Goal: Information Seeking & Learning: Learn about a topic

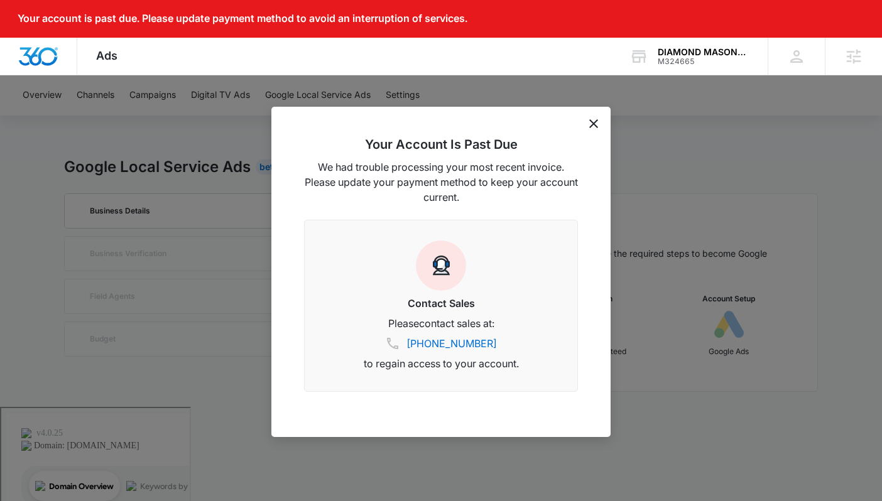
click at [593, 121] on icon "dismiss this dialog" at bounding box center [593, 123] width 9 height 9
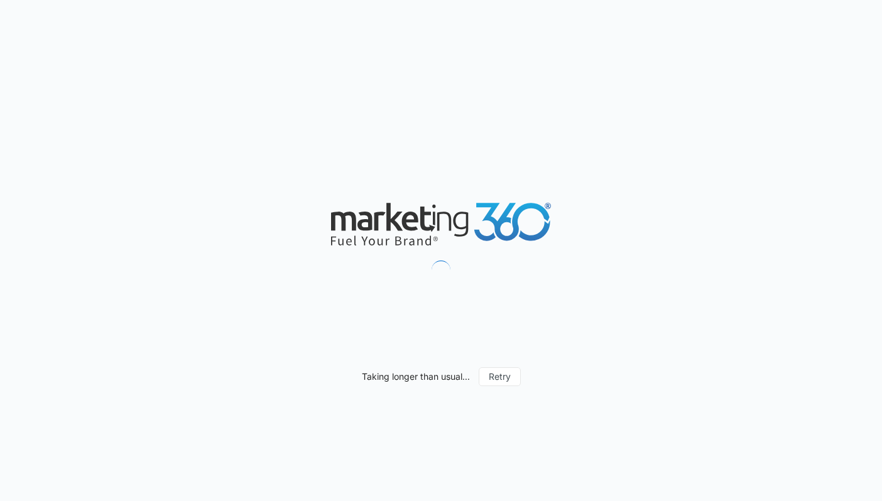
click at [470, 149] on div "Taking longer than usual... Retry" at bounding box center [441, 250] width 882 height 501
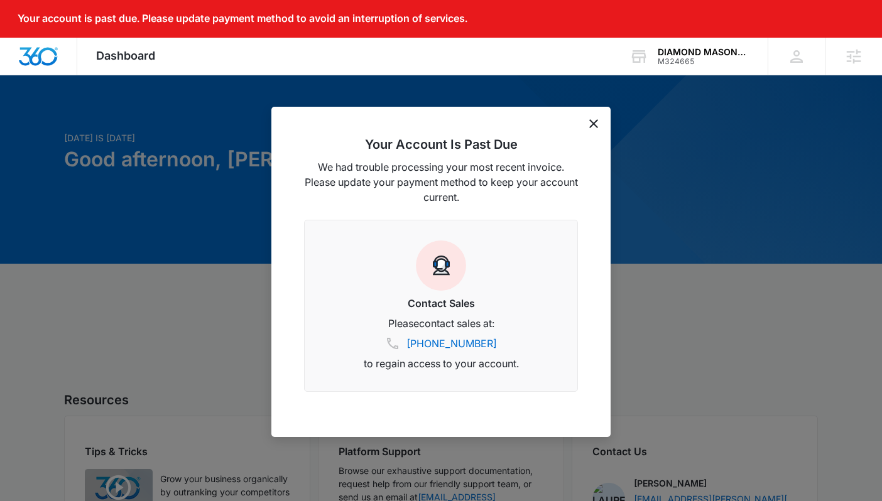
click at [590, 128] on div "Your Account Is Past Due We had trouble processing your most recent invoice. Pl…" at bounding box center [440, 272] width 339 height 330
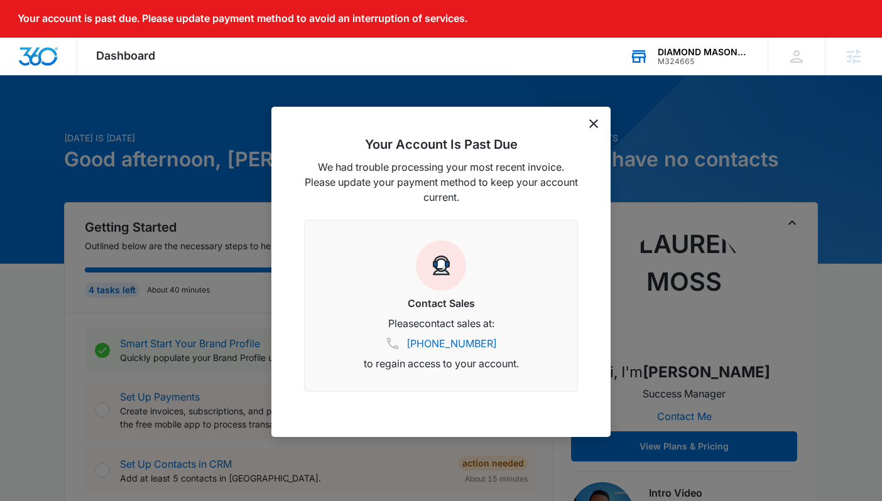
click at [664, 72] on div "DIAMOND MASONRY & LANDSCAPE LLC M324665 Your Accounts View All" at bounding box center [688, 56] width 157 height 37
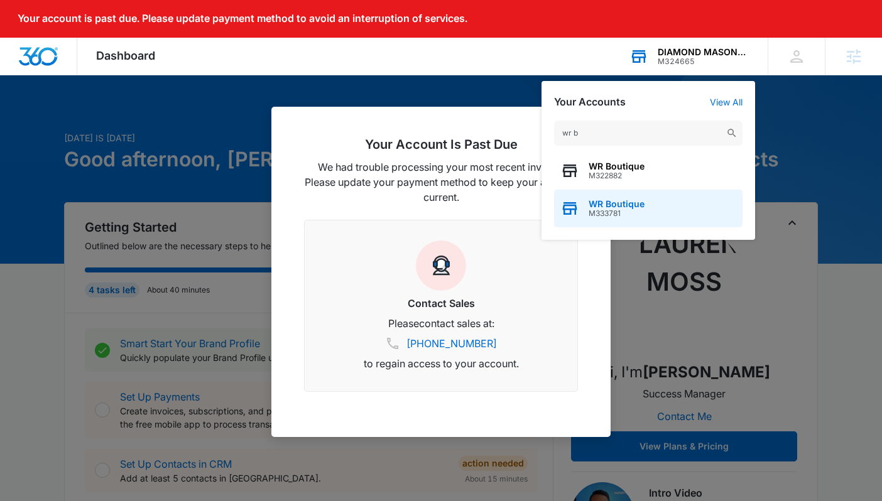
type input "wr b"
click at [659, 199] on div "WR Boutique M333781" at bounding box center [648, 209] width 188 height 38
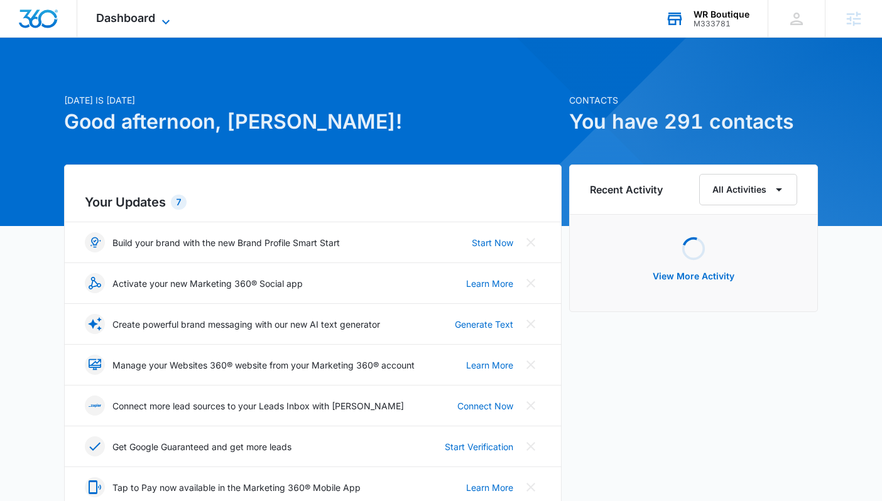
click at [148, 13] on span "Dashboard" at bounding box center [125, 17] width 59 height 13
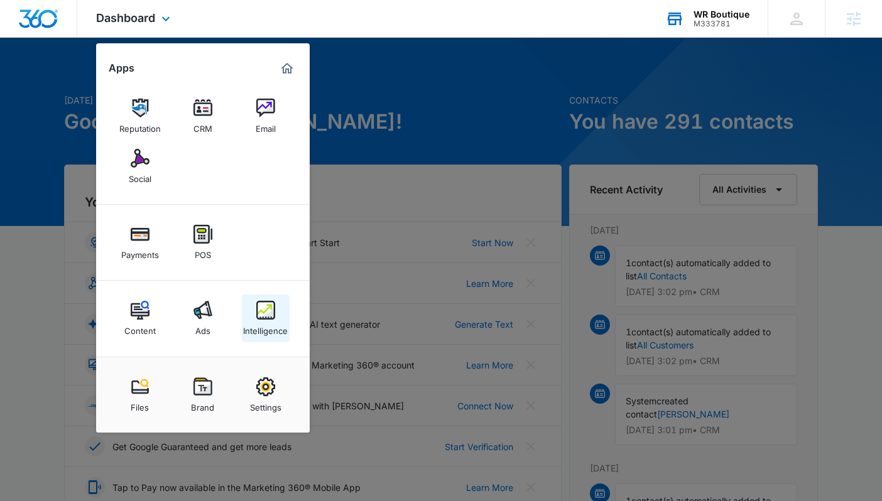
click at [249, 315] on link "Intelligence" at bounding box center [266, 319] width 48 height 48
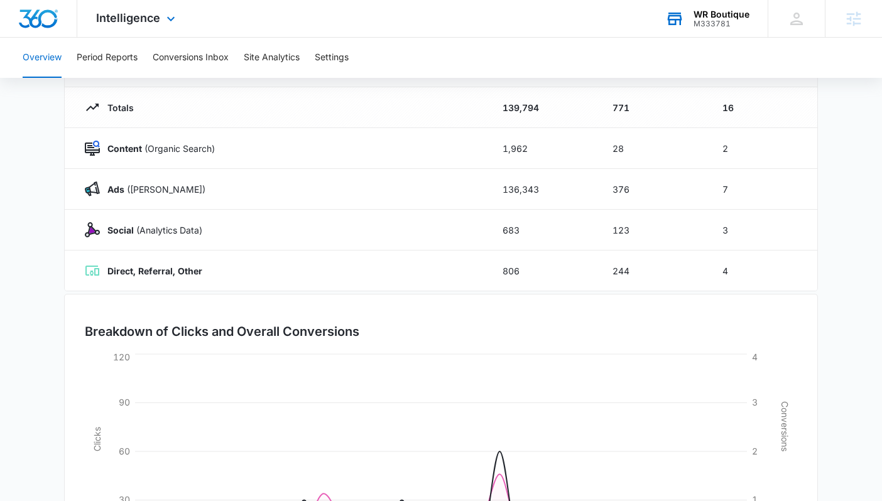
scroll to position [276, 0]
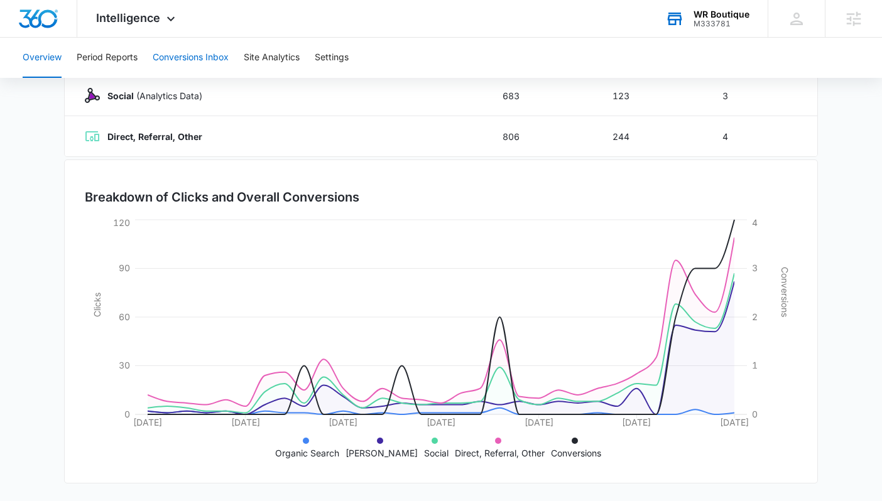
click at [180, 51] on button "Conversions Inbox" at bounding box center [191, 58] width 76 height 40
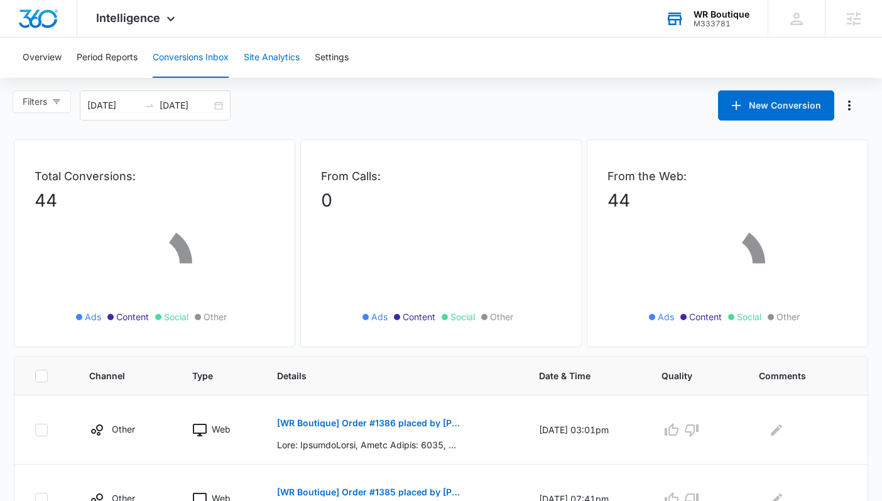
click at [274, 59] on button "Site Analytics" at bounding box center [272, 58] width 56 height 40
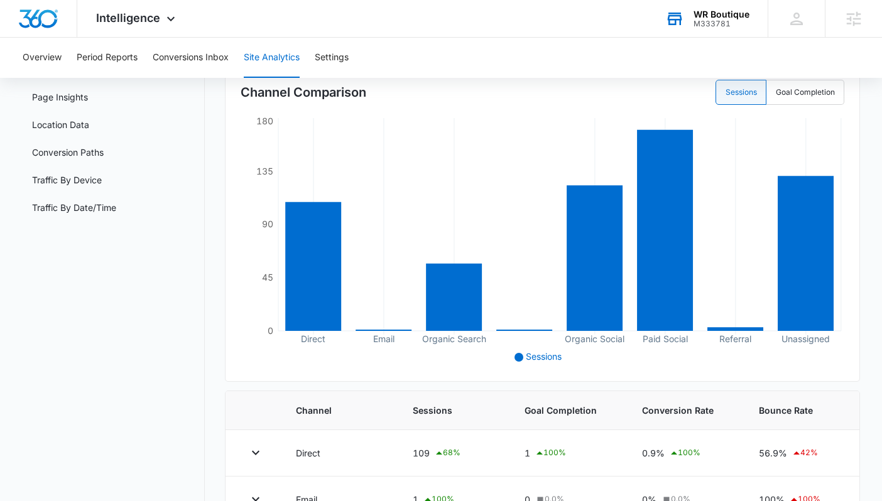
scroll to position [89, 0]
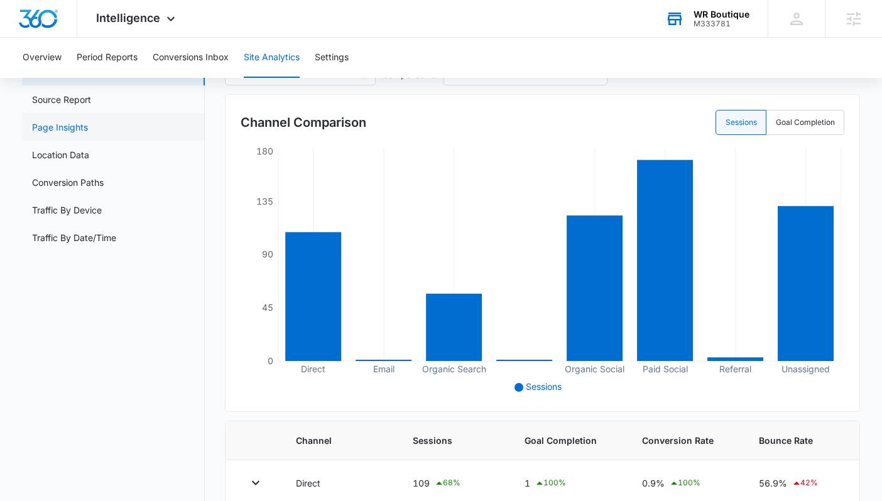
click at [88, 131] on link "Page Insights" at bounding box center [60, 127] width 56 height 13
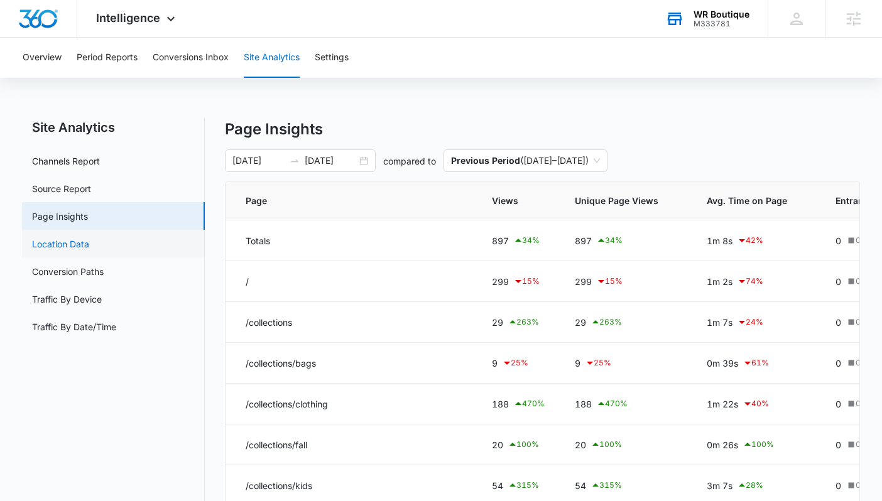
click at [89, 237] on link "Location Data" at bounding box center [60, 243] width 57 height 13
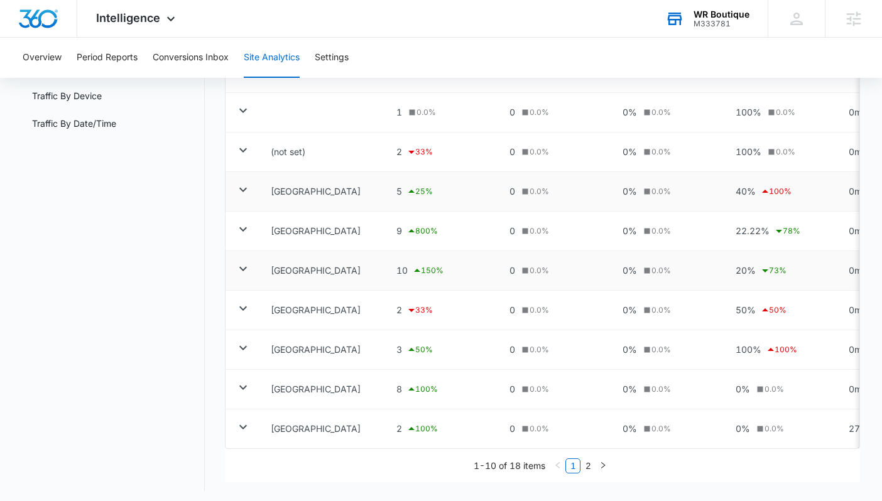
scroll to position [208, 0]
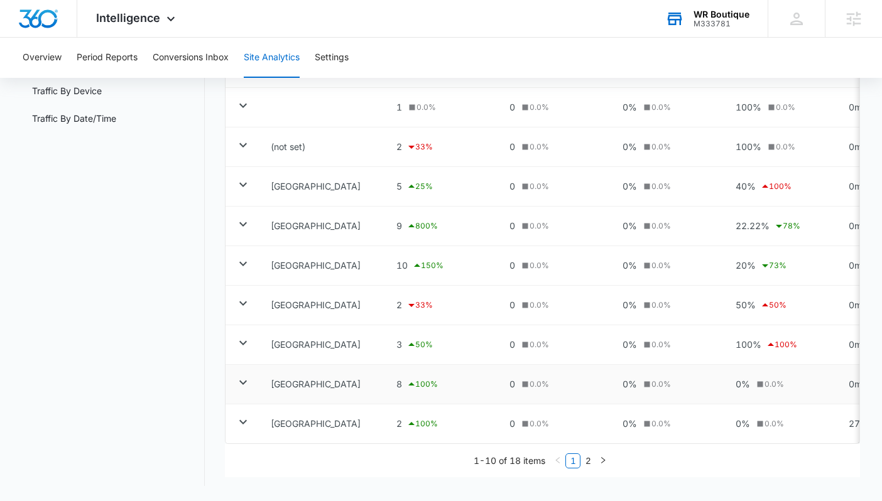
click at [320, 387] on td "United Kingdom" at bounding box center [324, 385] width 126 height 40
click at [247, 386] on icon at bounding box center [243, 382] width 15 height 15
click at [592, 462] on link "2" at bounding box center [588, 461] width 14 height 14
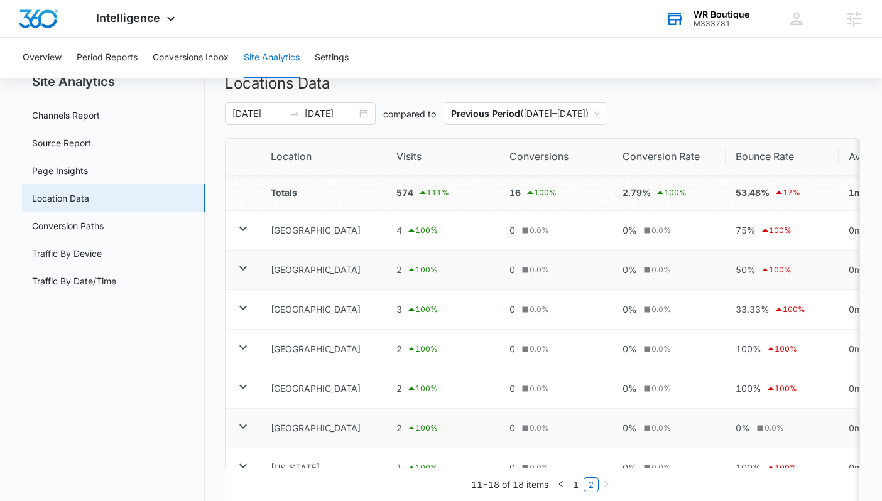
scroll to position [45, 0]
click at [104, 225] on link "Conversion Paths" at bounding box center [68, 226] width 72 height 13
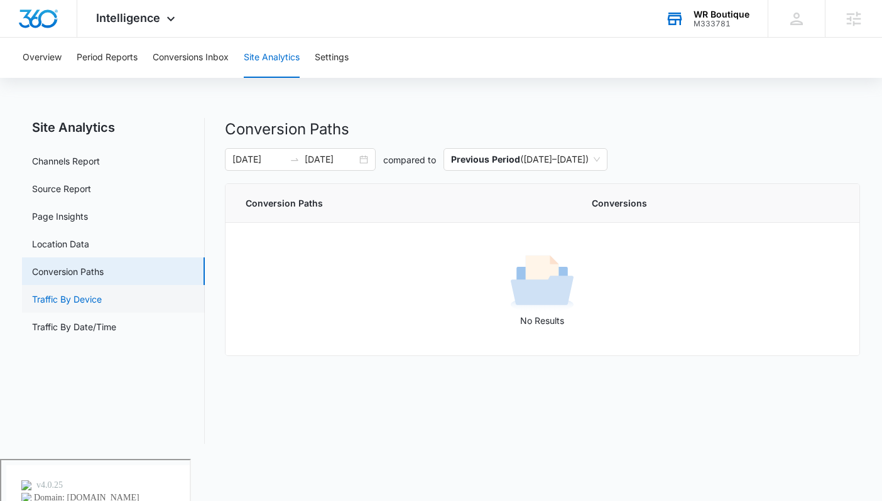
click at [102, 297] on link "Traffic By Device" at bounding box center [67, 299] width 70 height 13
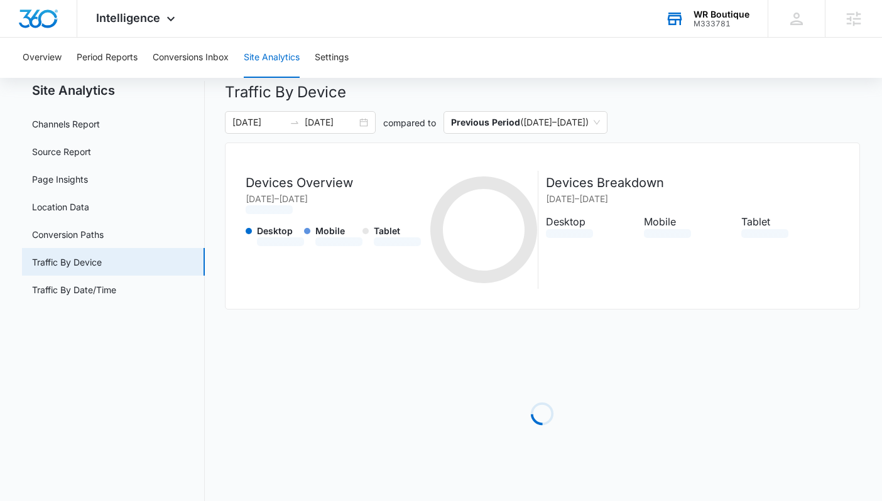
scroll to position [41, 0]
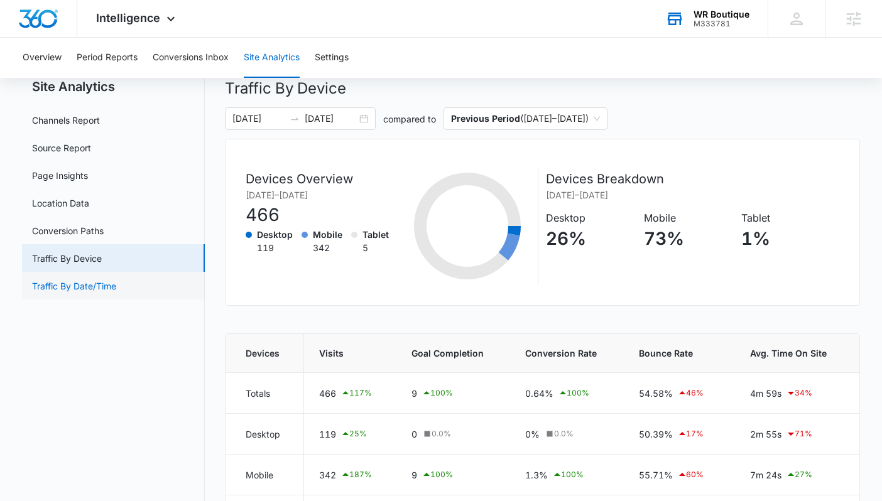
click at [99, 286] on link "Traffic By Date/Time" at bounding box center [74, 285] width 84 height 13
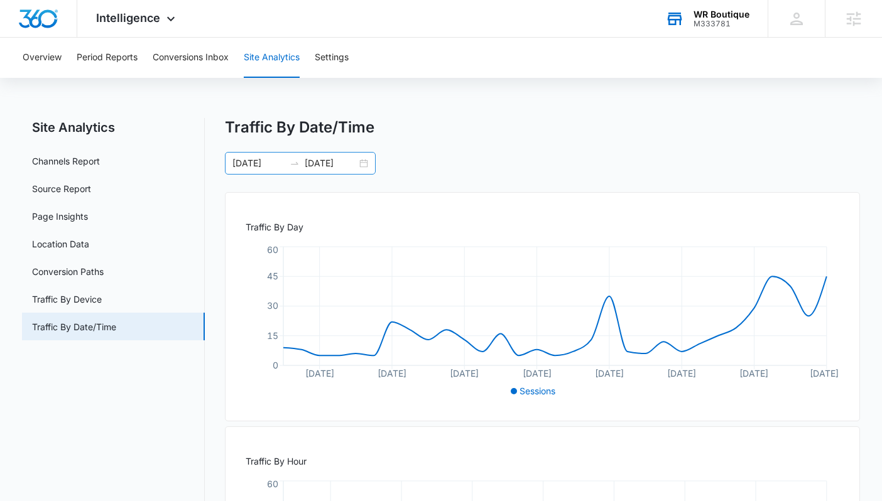
click at [365, 166] on div "08/01/2025 08/31/2025" at bounding box center [300, 163] width 151 height 23
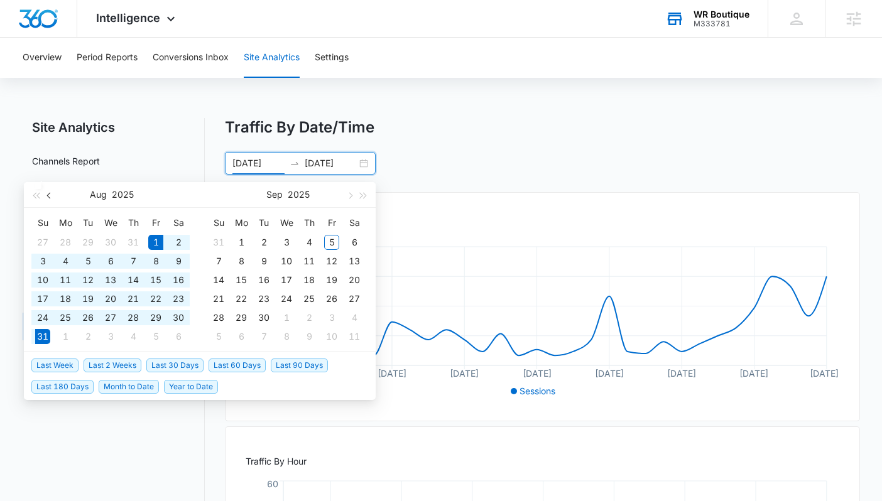
click at [50, 195] on span "button" at bounding box center [50, 195] width 6 height 6
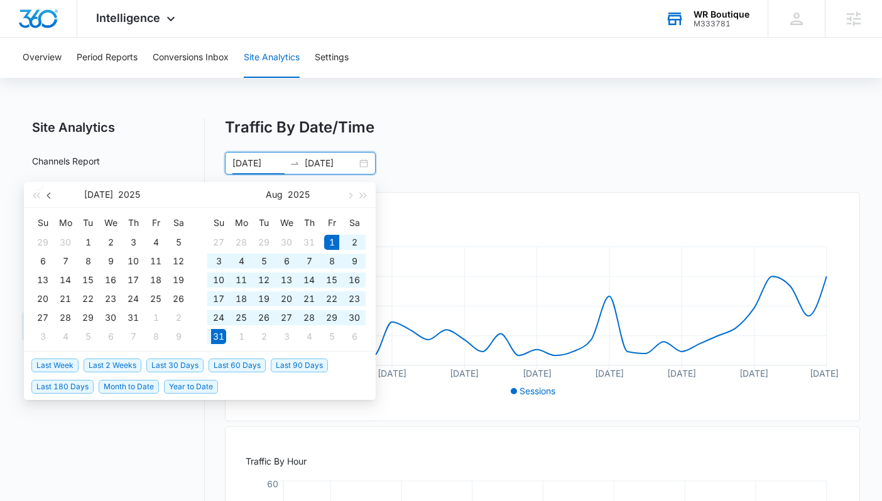
click at [48, 194] on span "button" at bounding box center [50, 195] width 6 height 6
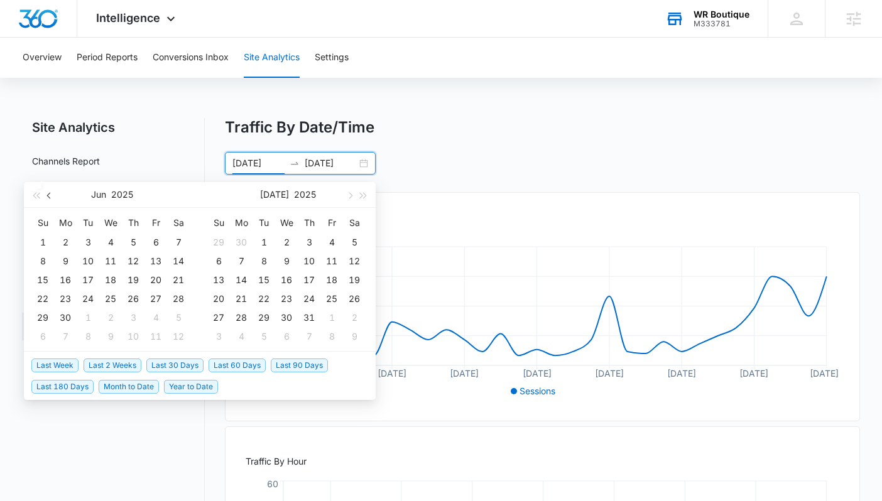
click at [48, 194] on span "button" at bounding box center [50, 195] width 6 height 6
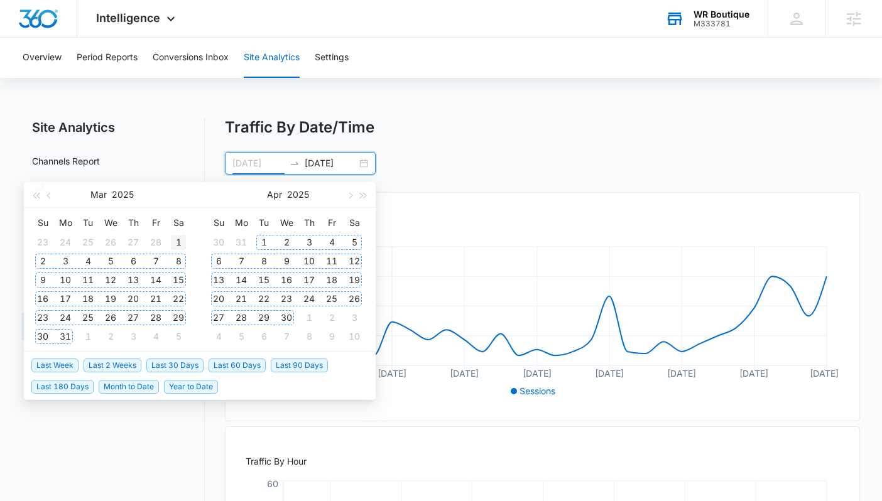
type input "03/01/2025"
click at [178, 239] on div "1" at bounding box center [178, 242] width 15 height 15
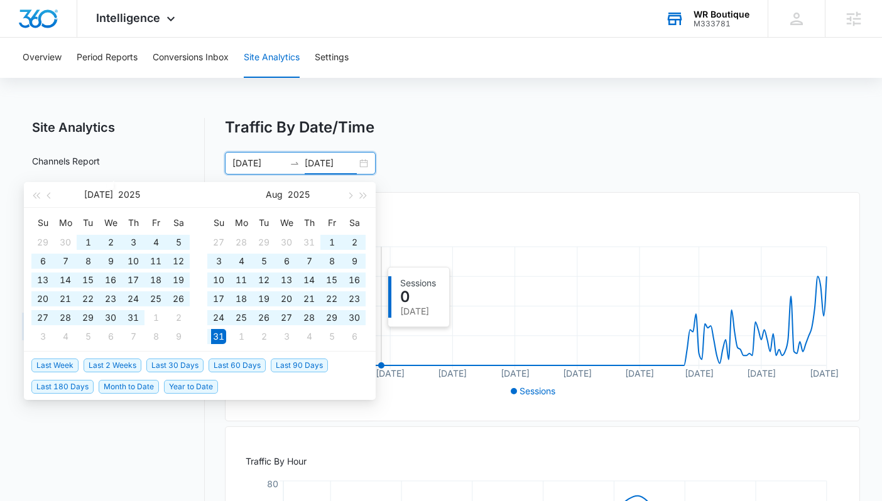
drag, startPoint x: 215, startPoint y: 333, endPoint x: 389, endPoint y: 333, distance: 174.6
click at [389, 333] on div "Traffic By Date/Time 03/01/2025 08/31/2025 Jul 2025 Su Mo Tu We Th Fr Sa 29 30 …" at bounding box center [542, 388] width 635 height 540
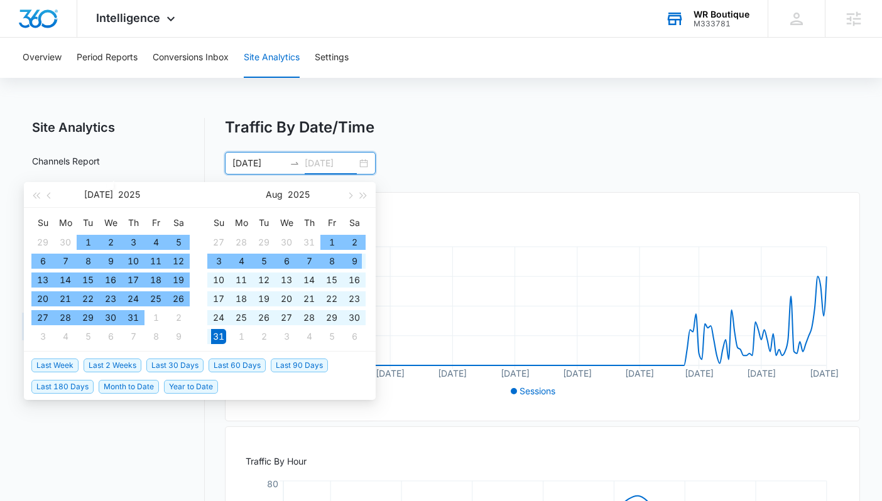
type input "08/31/2025"
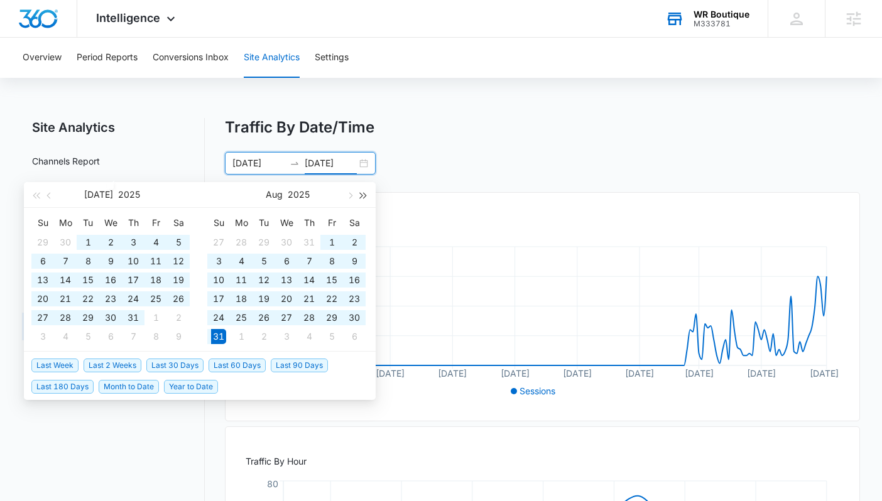
click at [364, 195] on span "button" at bounding box center [363, 195] width 6 height 6
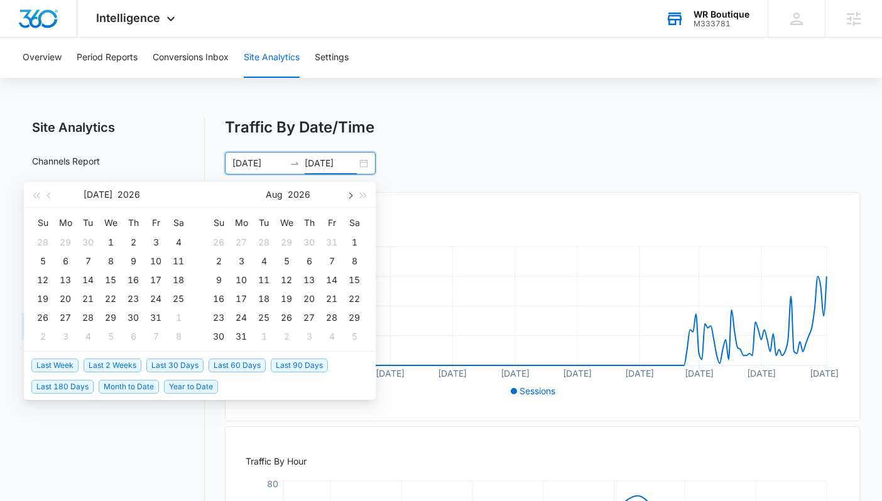
click at [345, 195] on button "button" at bounding box center [349, 194] width 14 height 25
click at [49, 192] on button "button" at bounding box center [50, 194] width 14 height 25
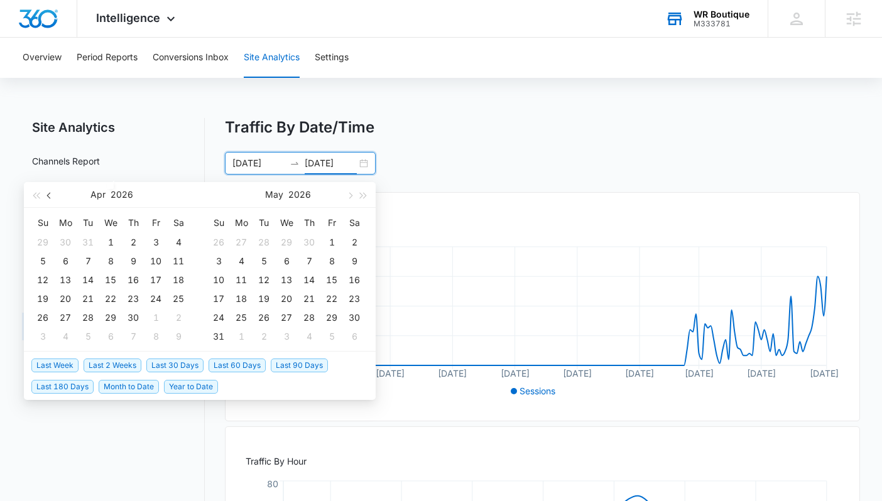
click at [49, 192] on button "button" at bounding box center [50, 194] width 14 height 25
click at [402, 163] on div "03/01/2025 08/31/2025 Dec 2025 Su Mo Tu We Th Fr Sa 30 1 2 3 4 5 6 7 8 9 10 11 …" at bounding box center [542, 163] width 635 height 23
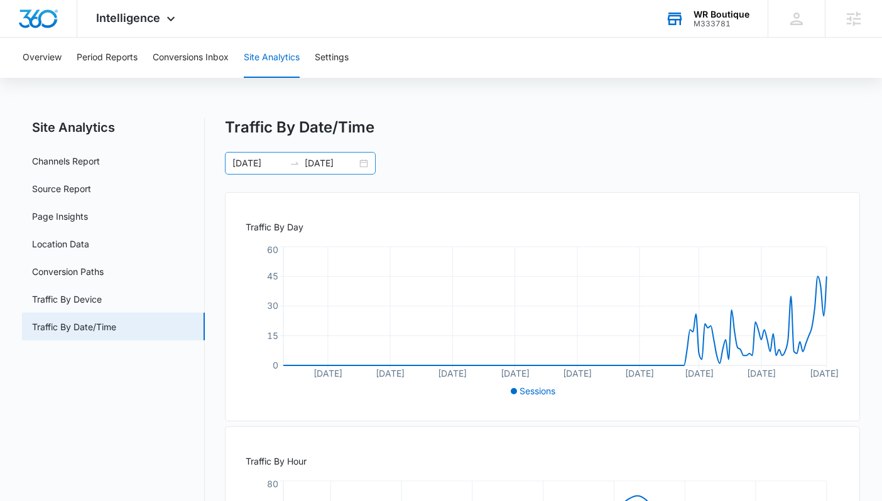
click at [271, 160] on input "03/01/2025" at bounding box center [258, 163] width 52 height 14
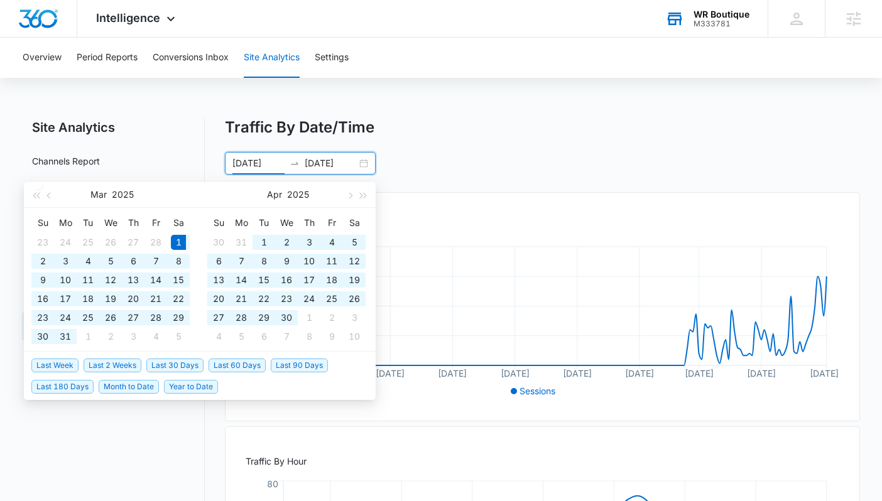
click at [361, 156] on div "03/01/2025 08/31/2025" at bounding box center [300, 163] width 151 height 23
click at [364, 161] on div "03/01/2025 08/31/2025" at bounding box center [300, 163] width 151 height 23
click at [352, 194] on button "button" at bounding box center [349, 194] width 14 height 25
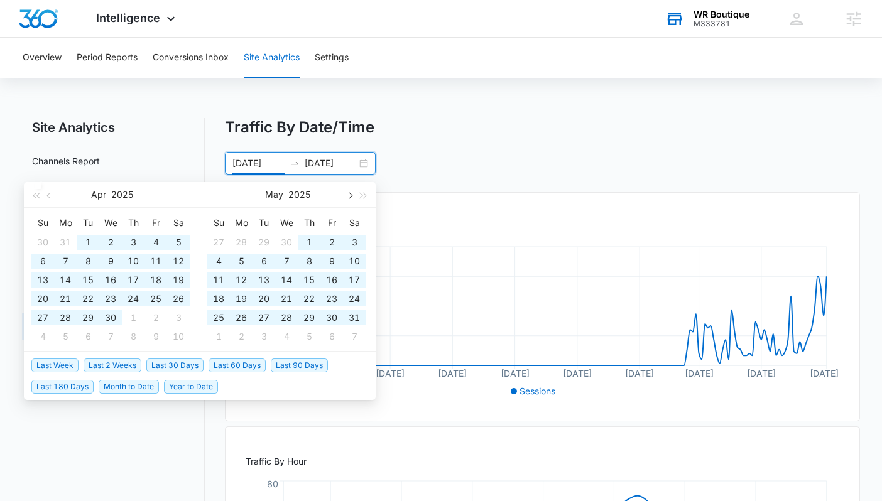
click at [352, 194] on button "button" at bounding box center [349, 194] width 14 height 25
click at [350, 196] on span "button" at bounding box center [349, 195] width 6 height 6
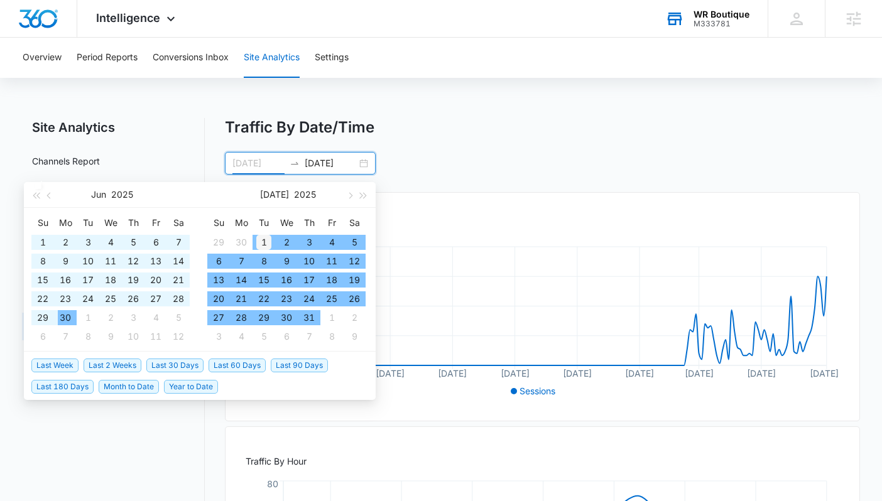
type input "07/01/2025"
click at [261, 237] on div "1" at bounding box center [263, 242] width 15 height 15
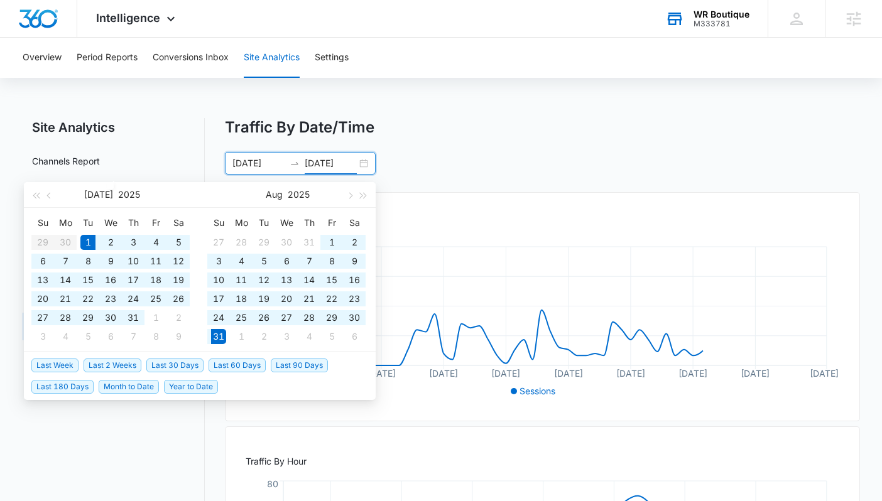
type input "08/31/2025"
click at [494, 163] on div "07/01/2025 08/31/2025 Jul 2025 Su Mo Tu We Th Fr Sa 29 30 1 2 3 4 5 6 7 8 9 10 …" at bounding box center [542, 163] width 635 height 23
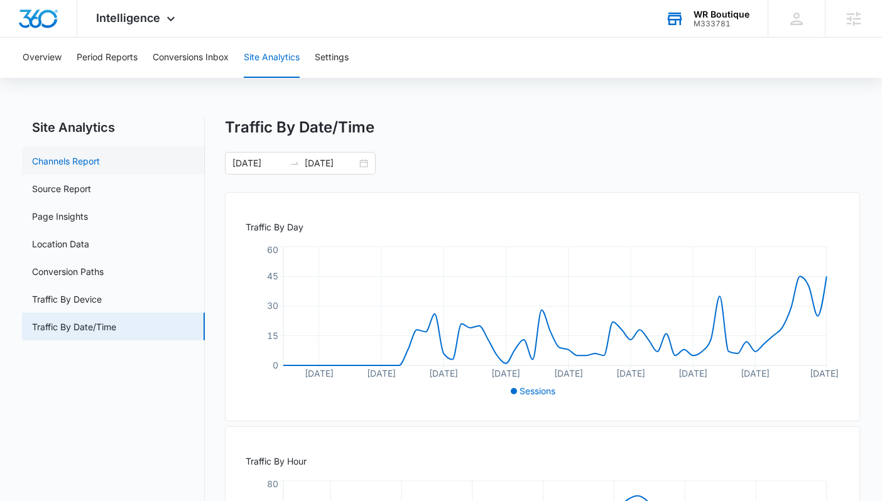
click at [100, 166] on link "Channels Report" at bounding box center [66, 160] width 68 height 13
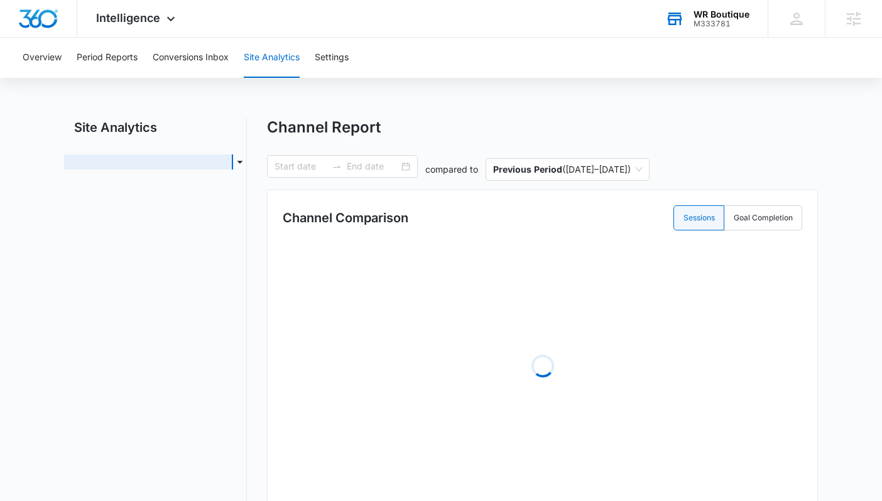
type input "07/01/2025"
type input "08/31/2025"
radio input "true"
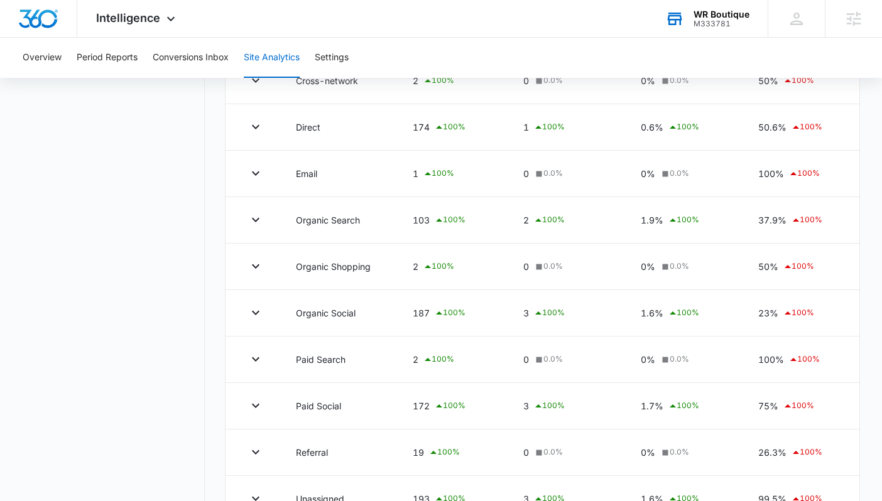
scroll to position [531, 0]
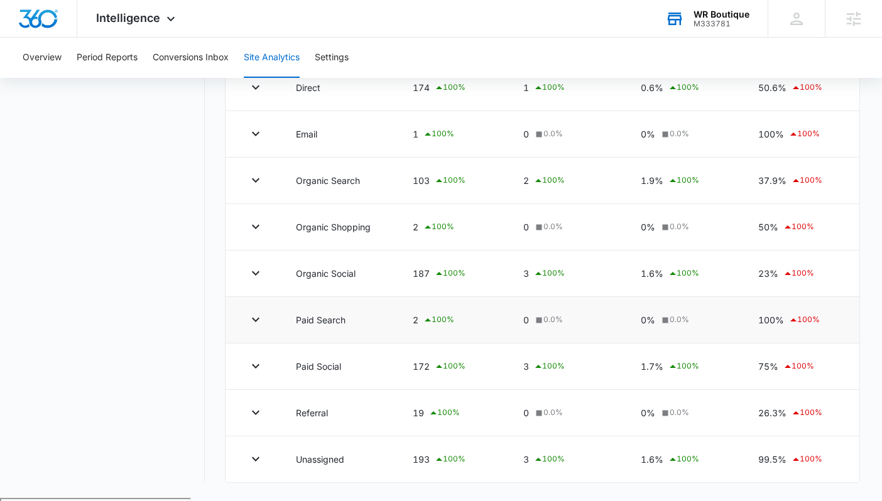
click at [425, 318] on icon at bounding box center [427, 320] width 15 height 15
click at [414, 319] on div "2 100 %" at bounding box center [453, 320] width 80 height 15
click at [178, 62] on button "Conversions Inbox" at bounding box center [191, 58] width 76 height 40
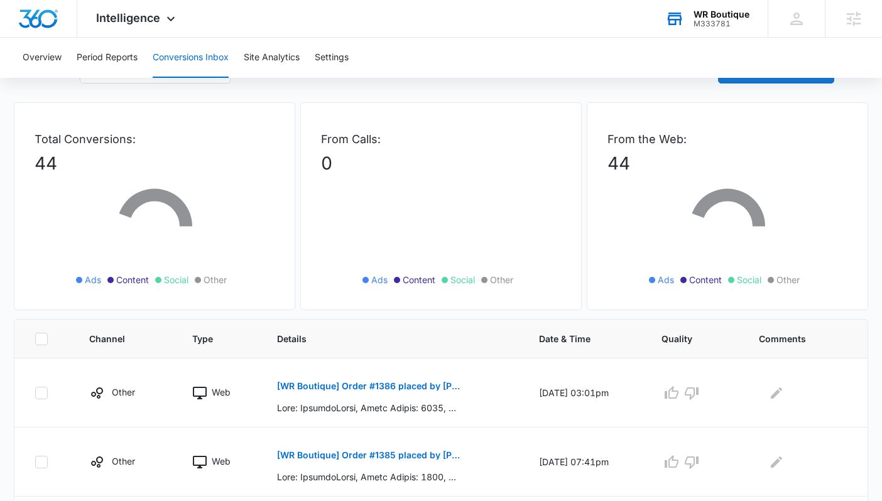
scroll to position [191, 0]
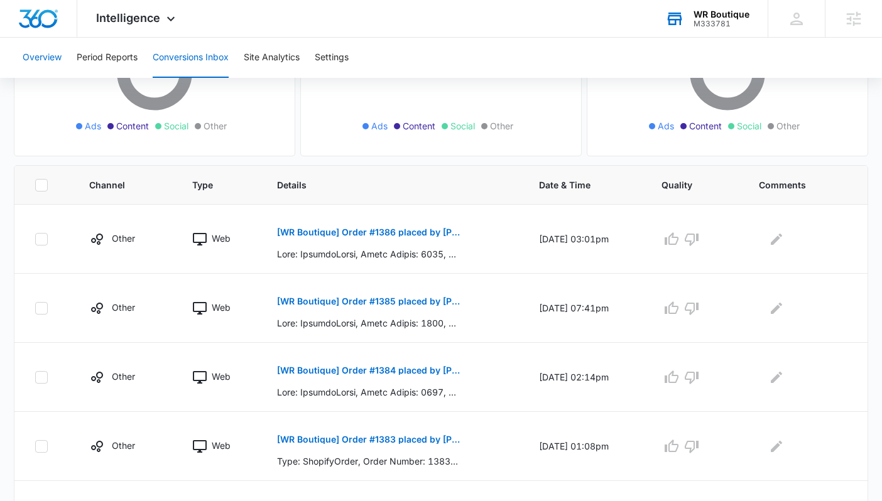
click at [39, 64] on button "Overview" at bounding box center [42, 58] width 39 height 40
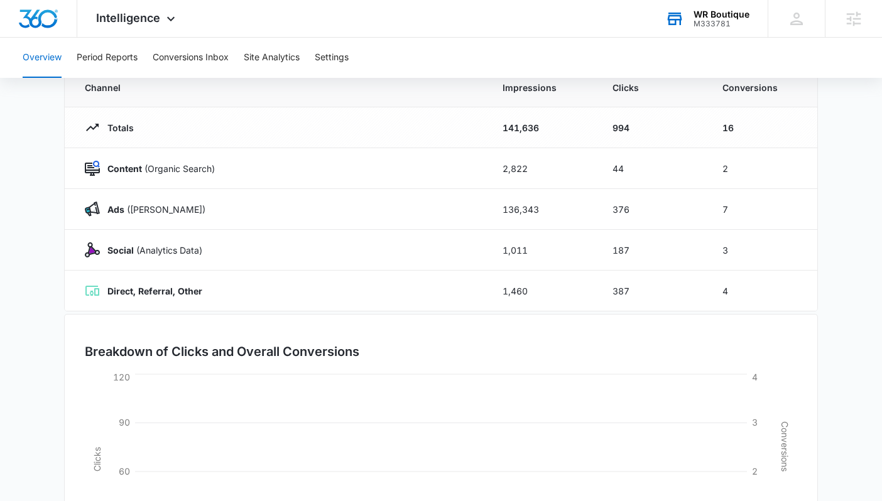
scroll to position [117, 0]
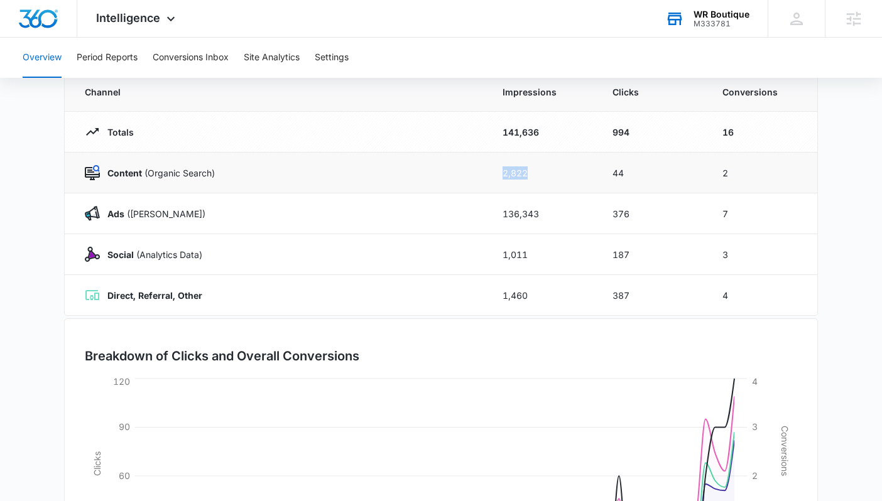
drag, startPoint x: 536, startPoint y: 166, endPoint x: 479, endPoint y: 173, distance: 56.9
click at [479, 173] on tr "Content (Organic Search) 2,822 44 2" at bounding box center [441, 173] width 752 height 41
drag, startPoint x: 566, startPoint y: 198, endPoint x: 548, endPoint y: 216, distance: 25.3
click at [549, 217] on td "136,343" at bounding box center [542, 213] width 110 height 41
click at [548, 216] on td "136,343" at bounding box center [542, 213] width 110 height 41
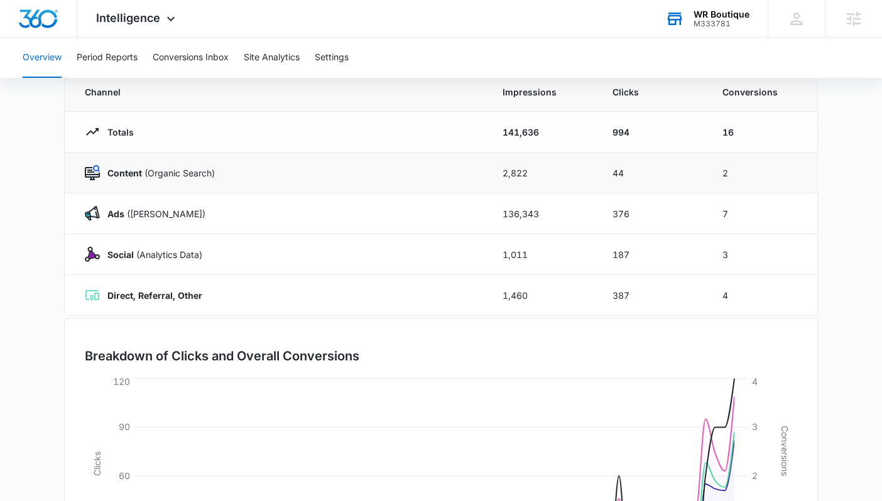
click at [514, 170] on td "2,822" at bounding box center [542, 173] width 110 height 41
click at [524, 211] on td "136,343" at bounding box center [542, 213] width 110 height 41
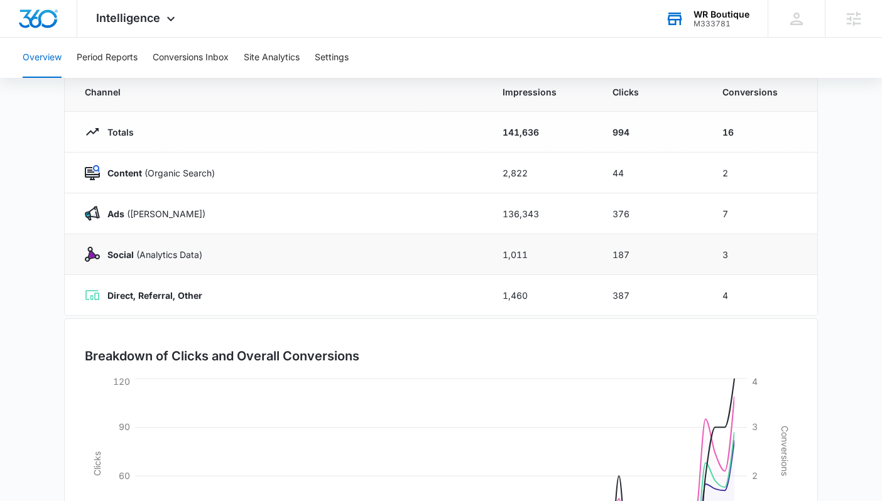
click at [522, 254] on td "1,011" at bounding box center [542, 254] width 110 height 41
click at [521, 284] on td "1,460" at bounding box center [542, 295] width 110 height 41
click at [521, 296] on td "1,460" at bounding box center [542, 295] width 110 height 41
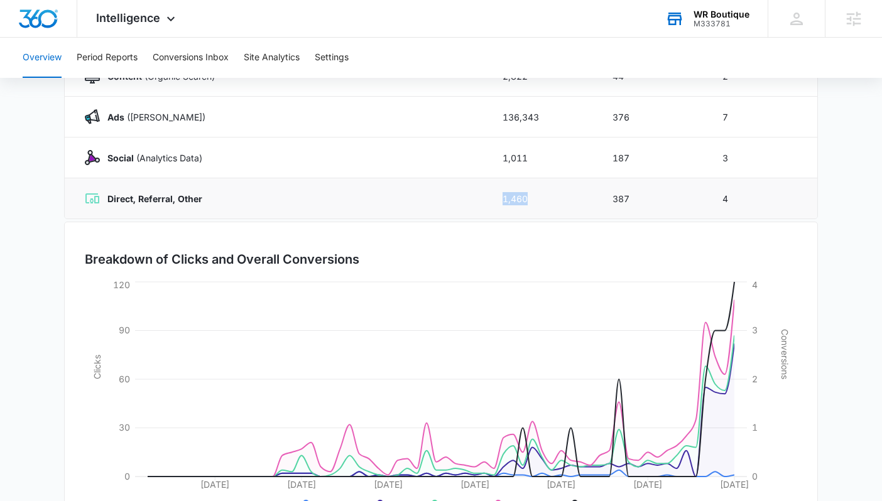
scroll to position [276, 0]
